Goal: Ask a question

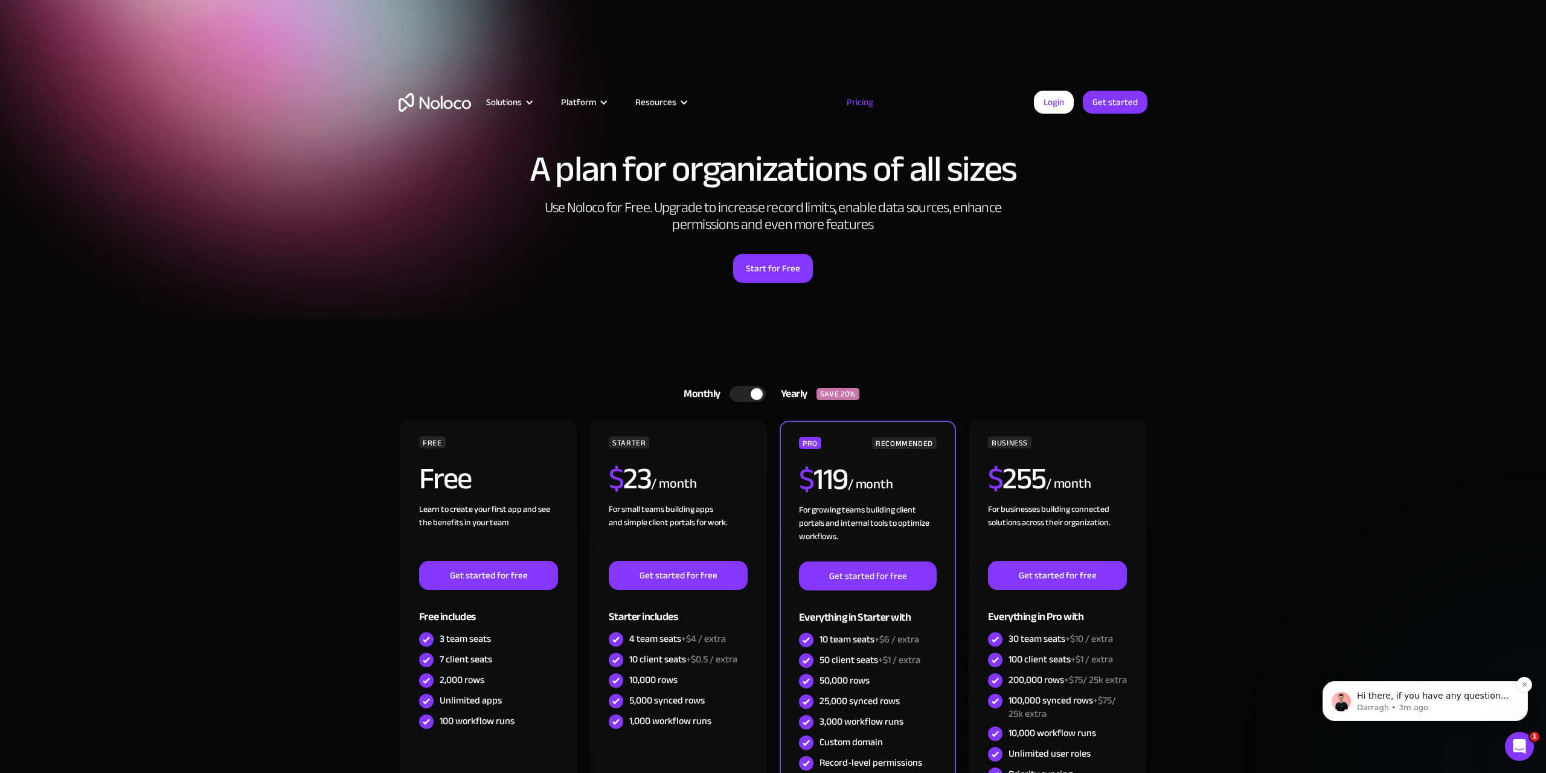
click at [1431, 708] on p "Darragh • 3m ago" at bounding box center [1435, 707] width 156 height 11
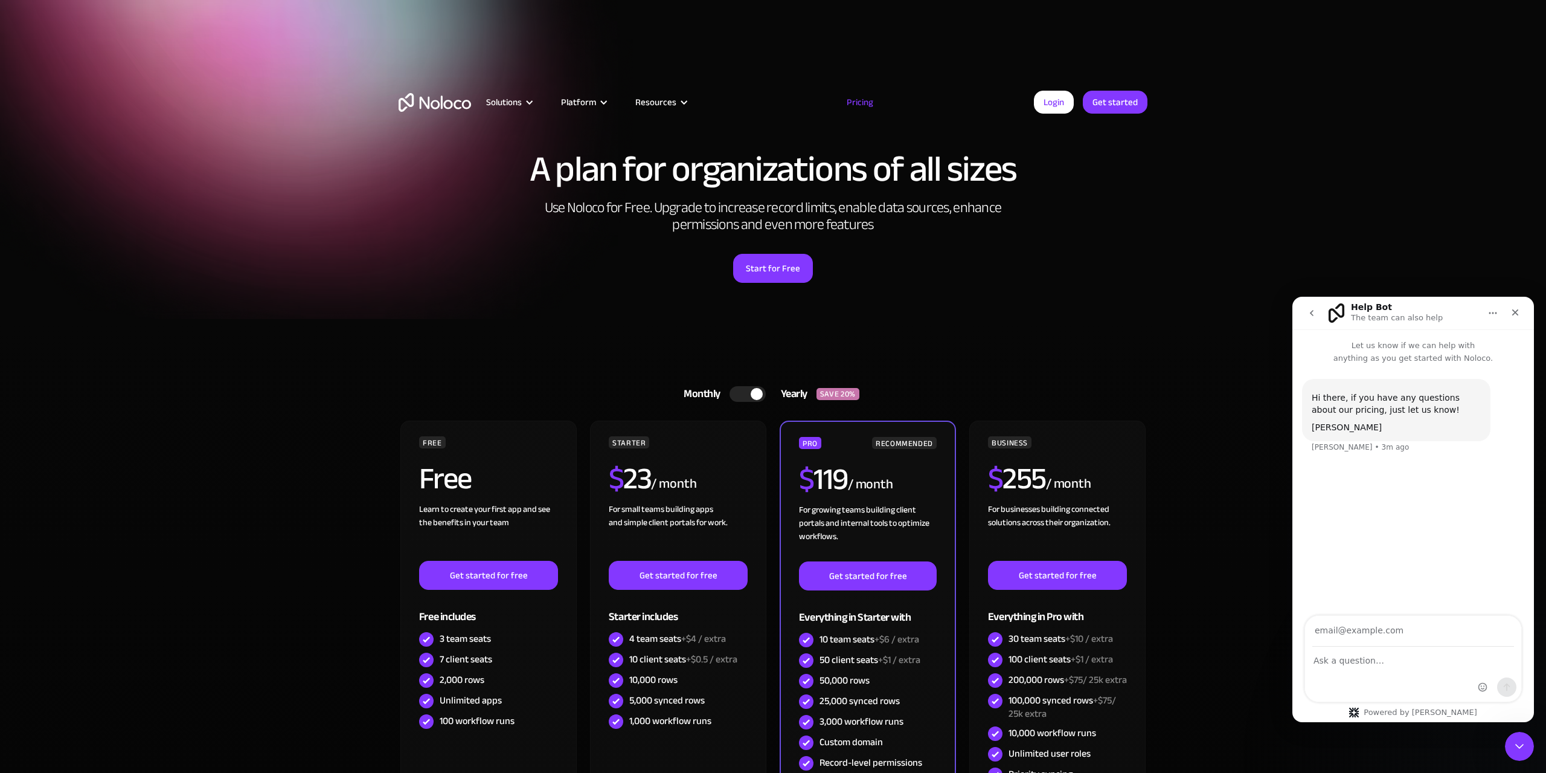
click at [1385, 637] on input "Your email" at bounding box center [1413, 630] width 202 height 31
type input "[EMAIL_ADDRESS][DOMAIN_NAME]"
type textarea "what is the difference between a team seat and a client seat ?"
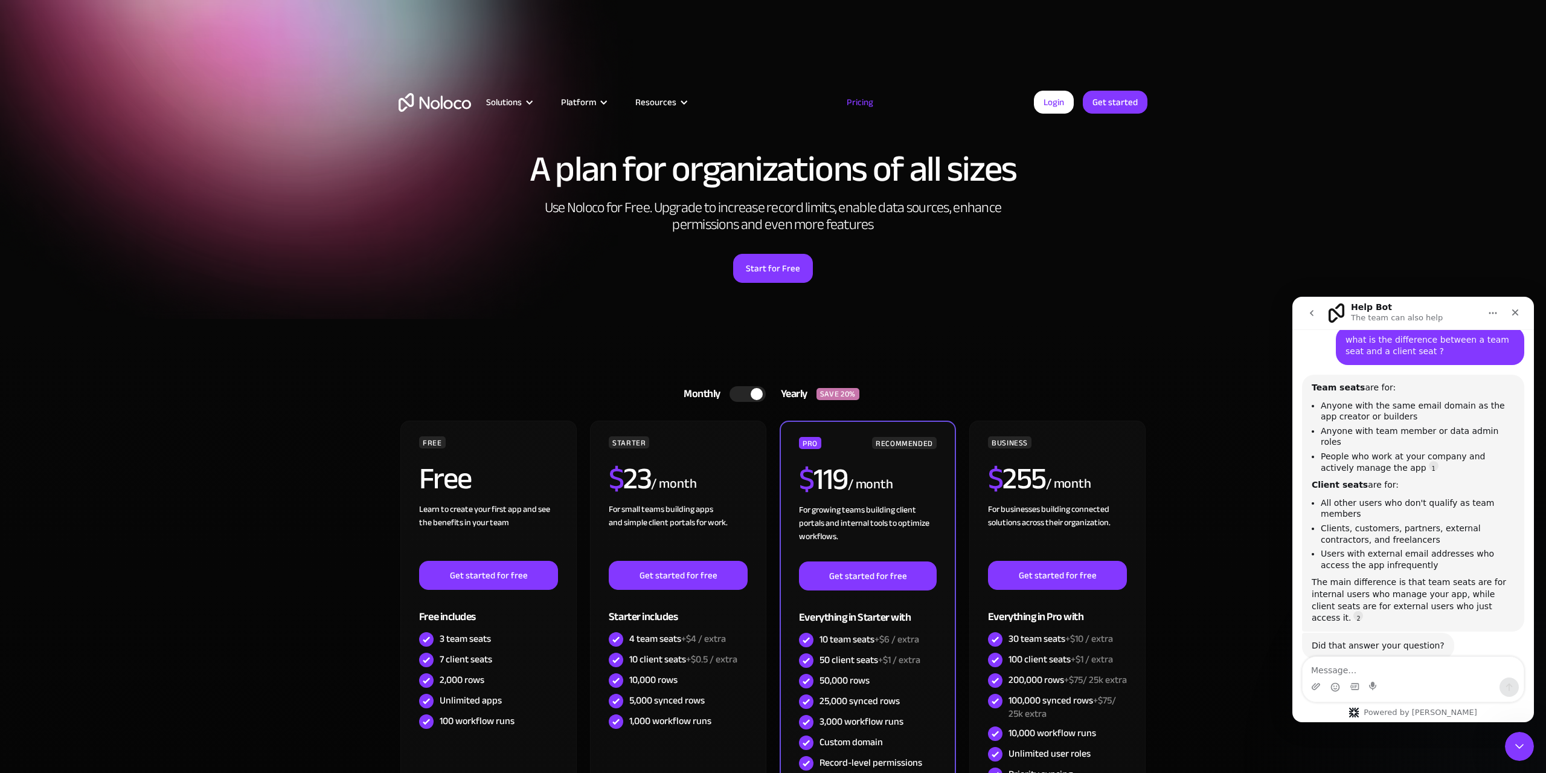
click at [1368, 656] on div "Intercom messenger" at bounding box center [1413, 679] width 222 height 46
click at [1324, 667] on textarea "Message…" at bounding box center [1413, 667] width 221 height 21
type textarea "ok, can clients also modify records ?"
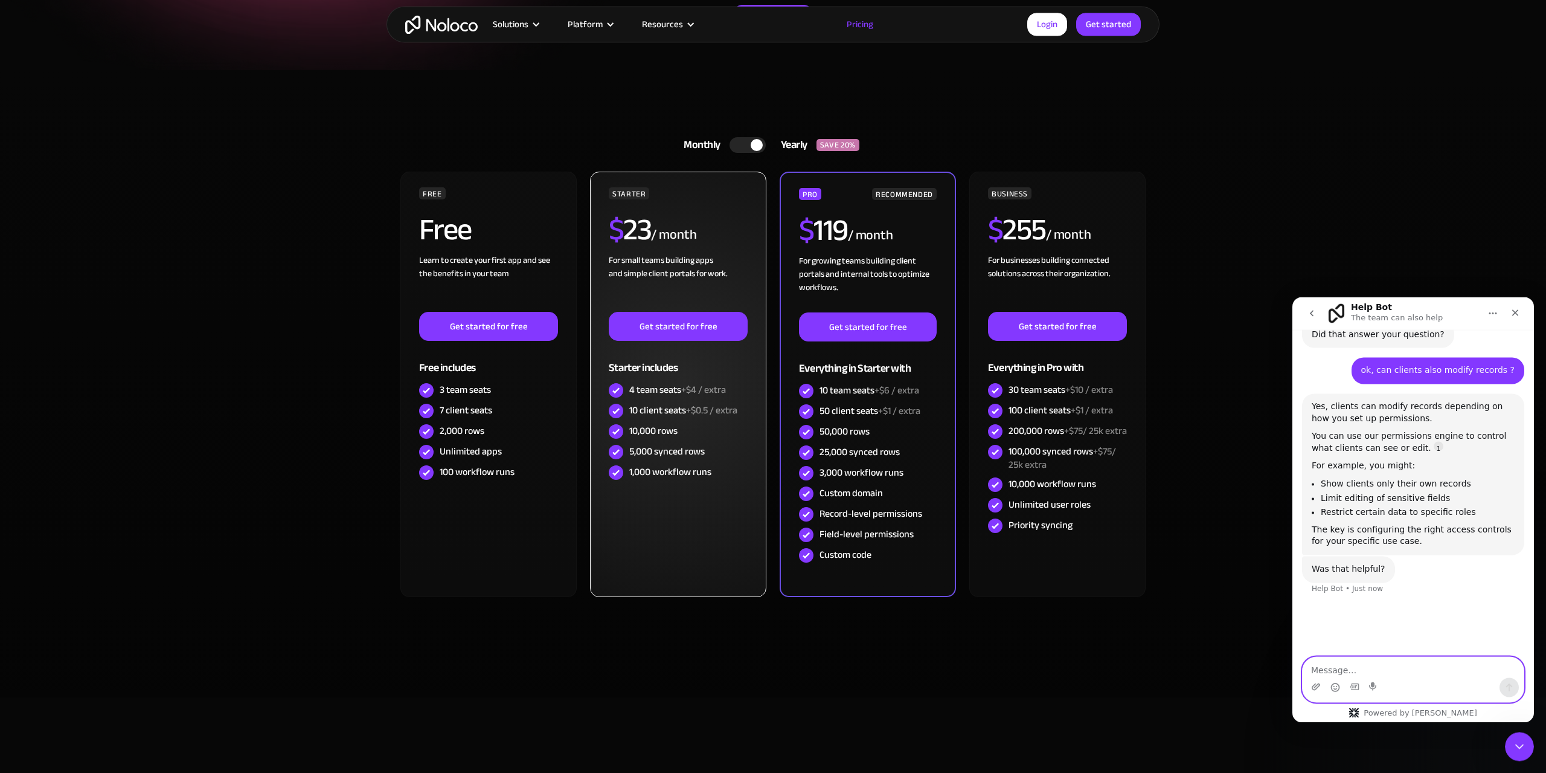
scroll to position [246, 0]
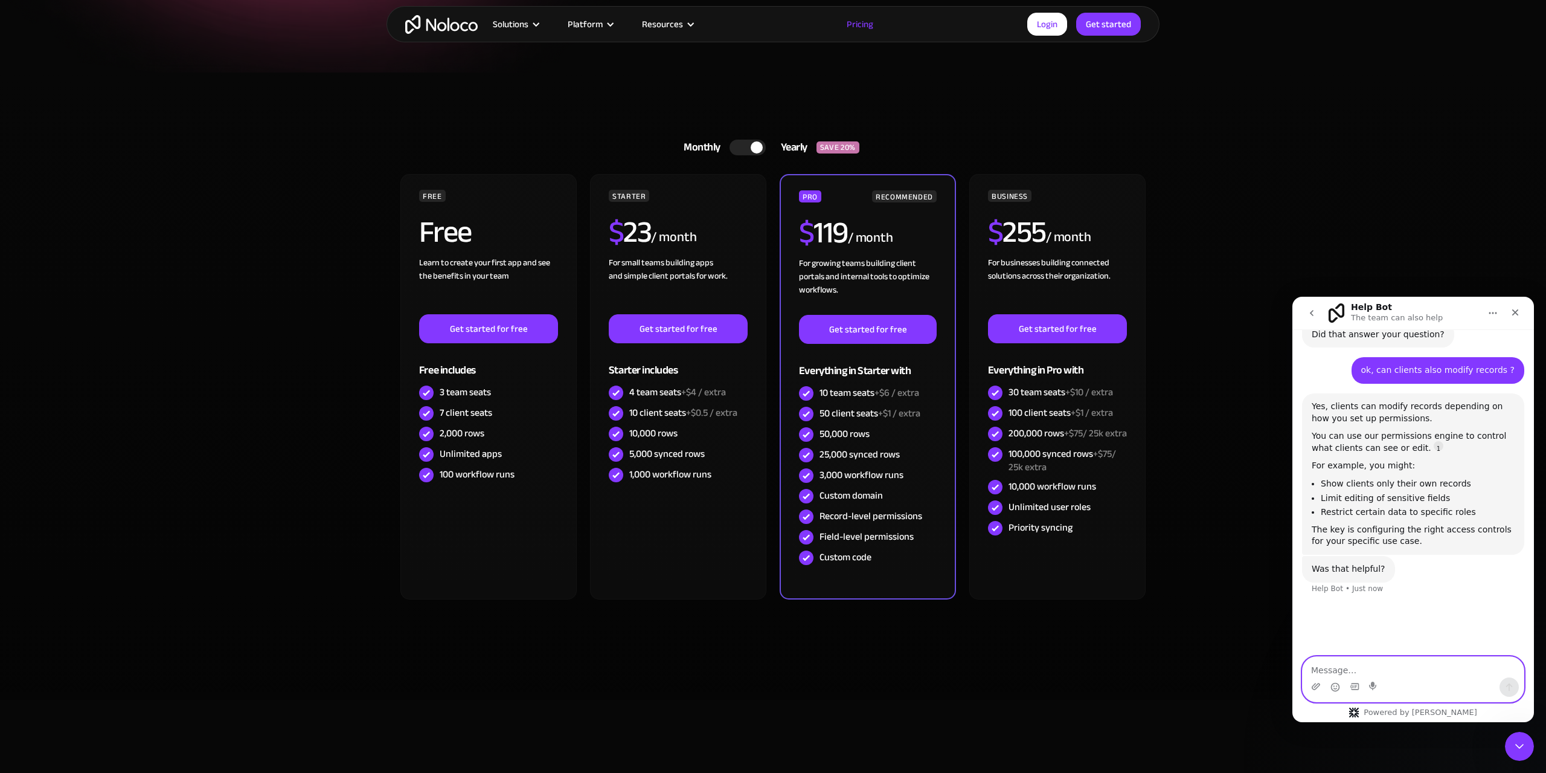
click at [1344, 666] on textarea "Message…" at bounding box center [1413, 667] width 221 height 21
type textarea "d"
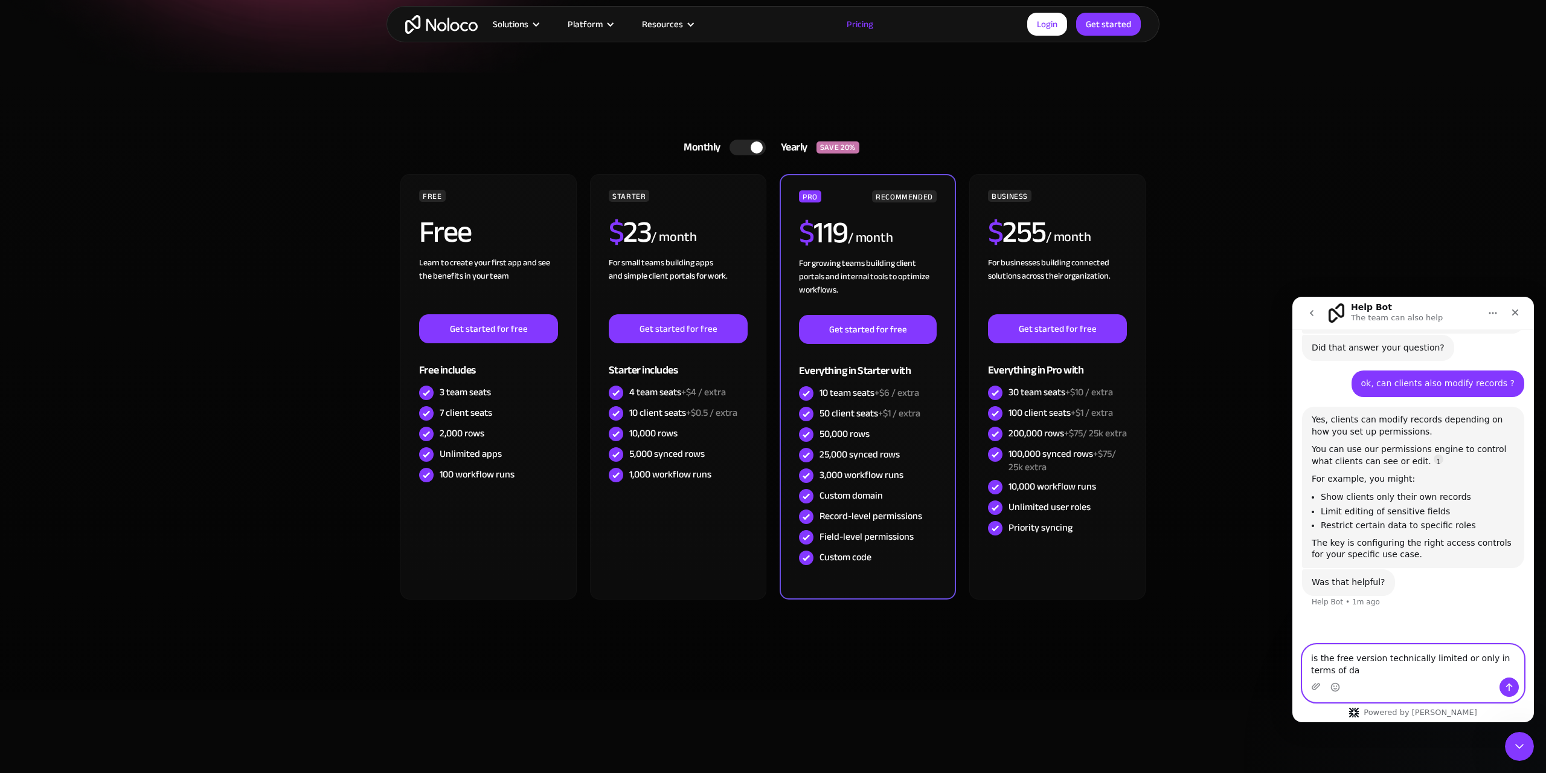
scroll to position [2, 0]
type textarea "is the free version technically limited or only in terms of data and users ?"
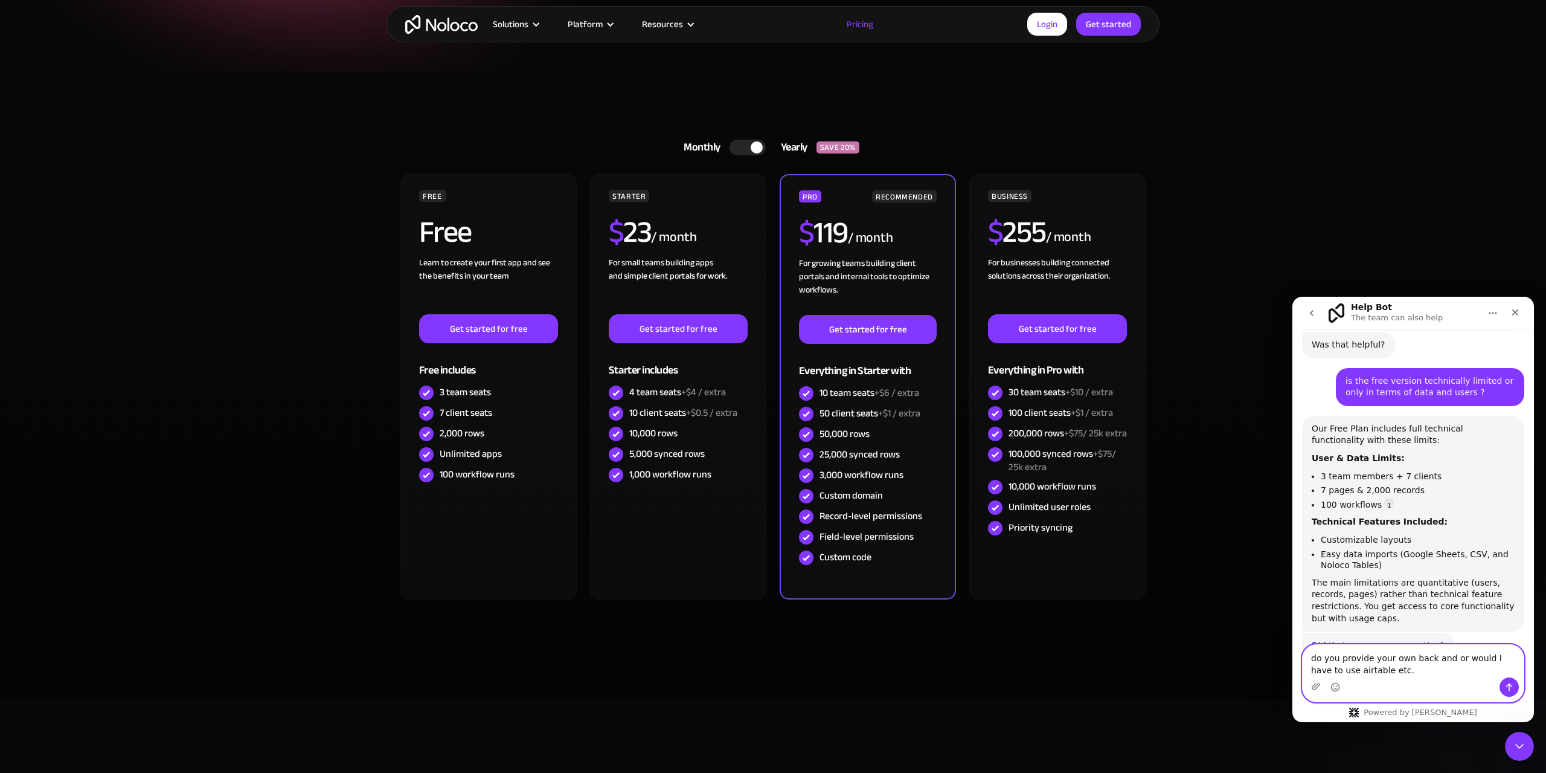
type textarea "do you provide your own back and or would I have to use airtable etc. ?"
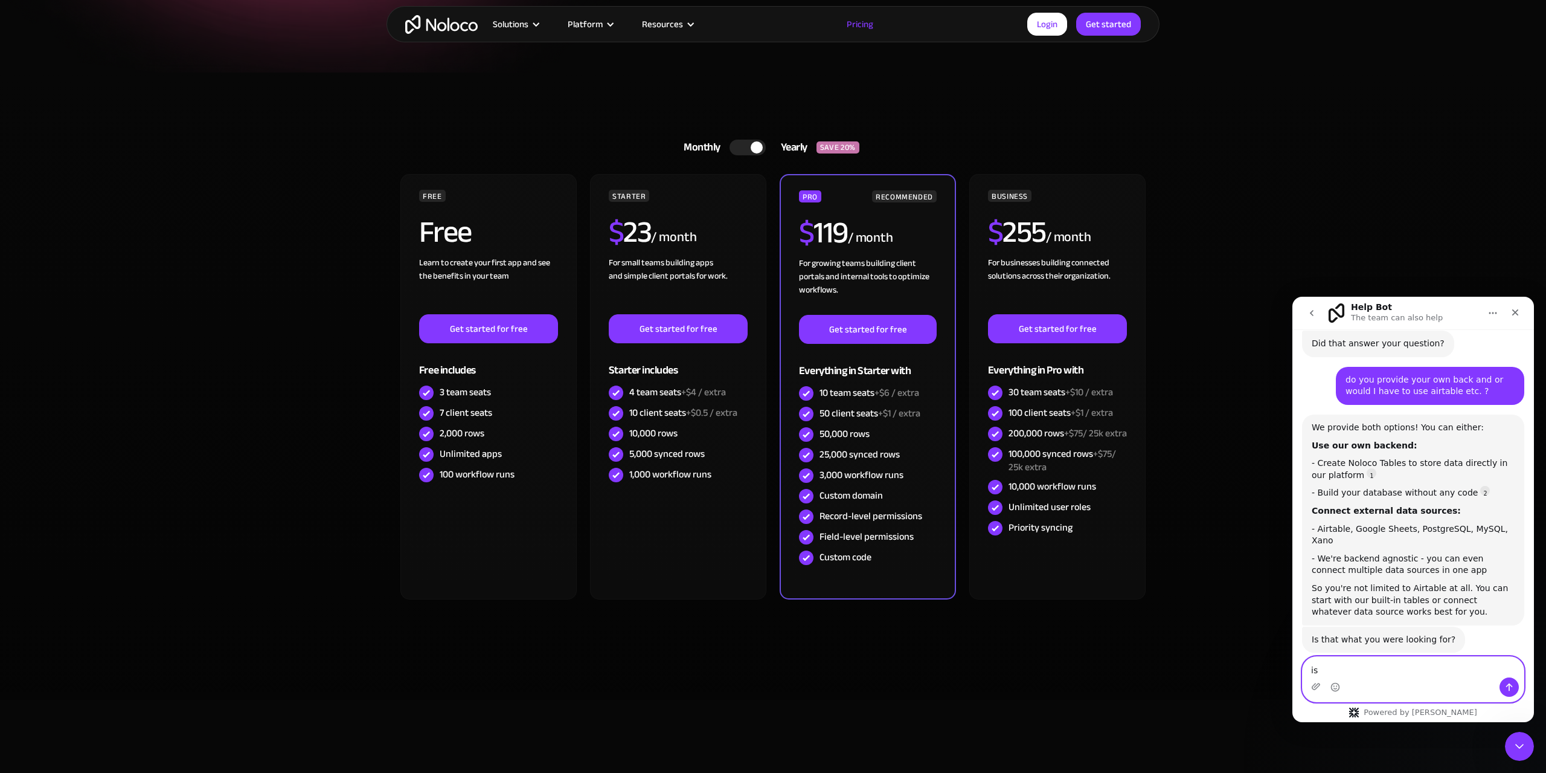
type textarea "i"
type textarea "d"
type textarea "comes data storage with Noloco"
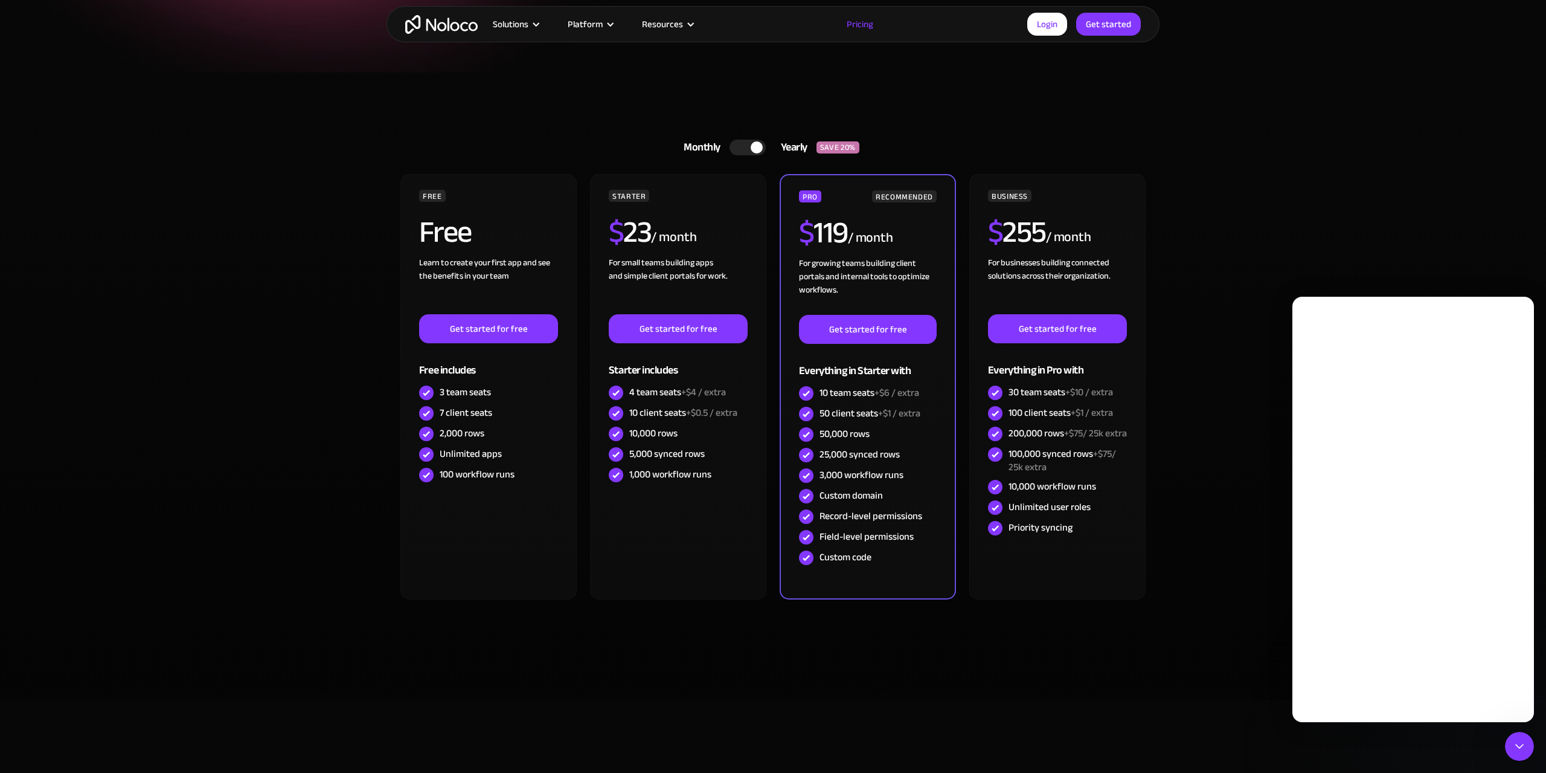
scroll to position [0, 0]
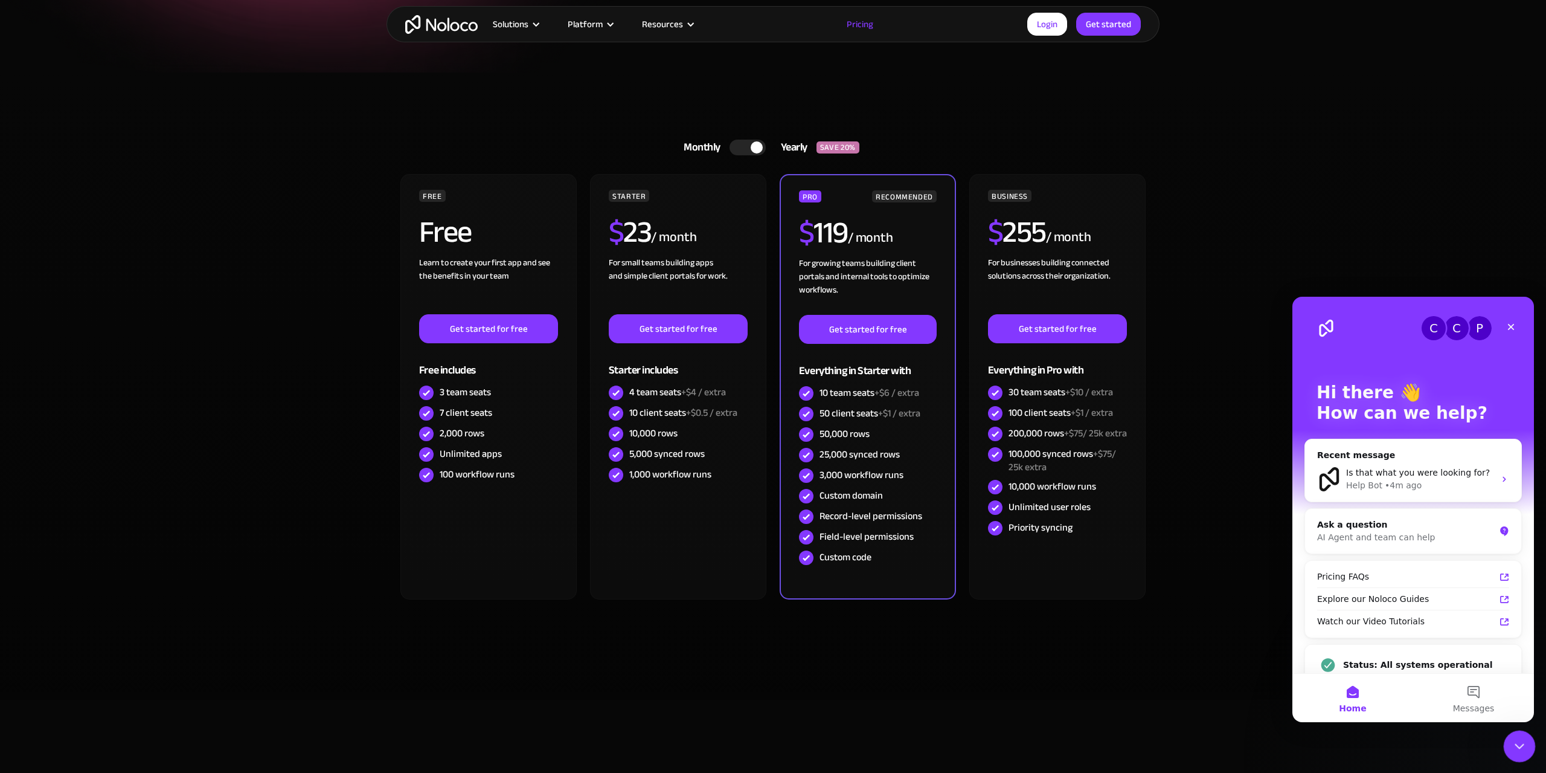
click at [1519, 746] on icon "Close Intercom Messenger" at bounding box center [1518, 744] width 14 height 14
